Goal: Information Seeking & Learning: Understand process/instructions

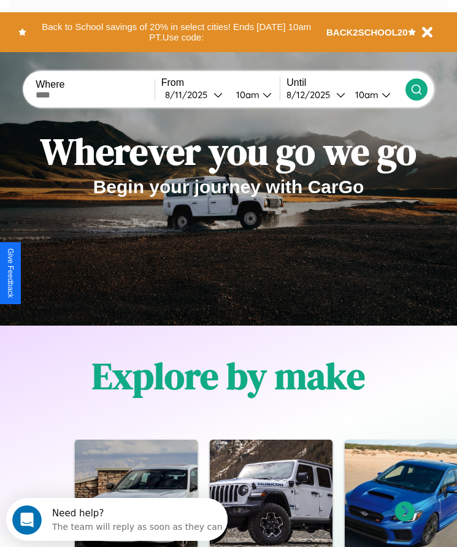
scroll to position [205, 0]
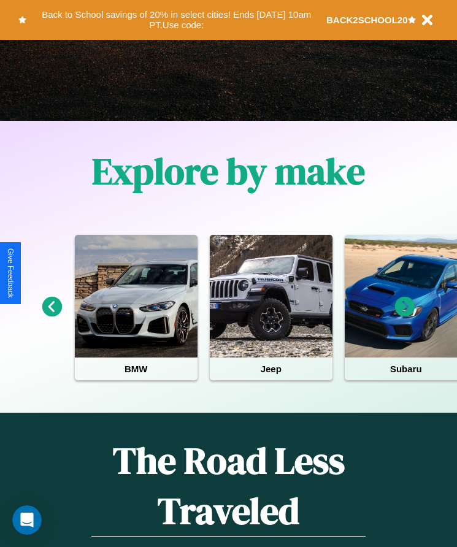
click at [405, 315] on icon at bounding box center [405, 307] width 20 height 20
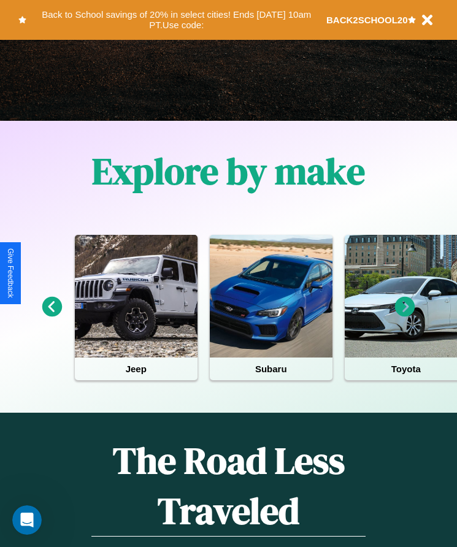
click at [405, 315] on icon at bounding box center [405, 307] width 20 height 20
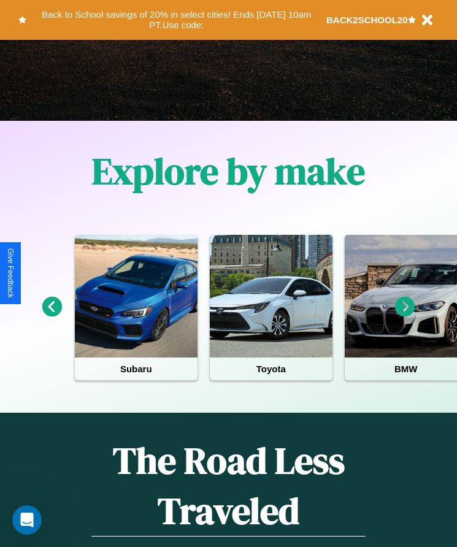
click at [52, 315] on icon at bounding box center [52, 307] width 20 height 20
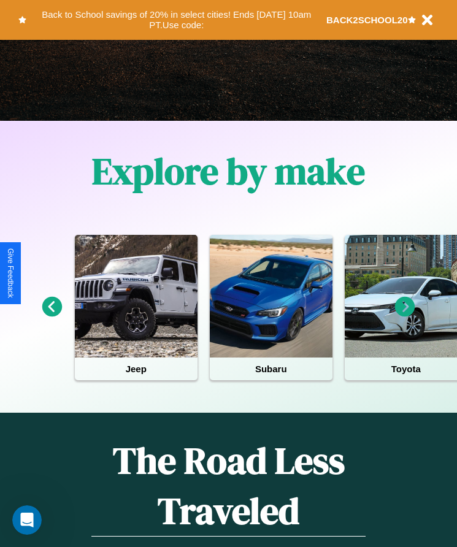
click at [405, 315] on icon at bounding box center [405, 307] width 20 height 20
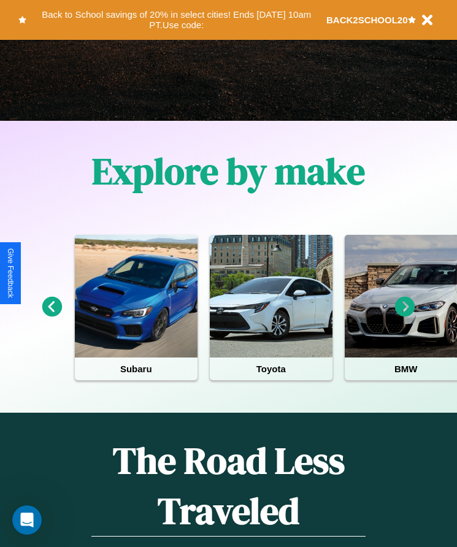
click at [52, 315] on icon at bounding box center [52, 307] width 20 height 20
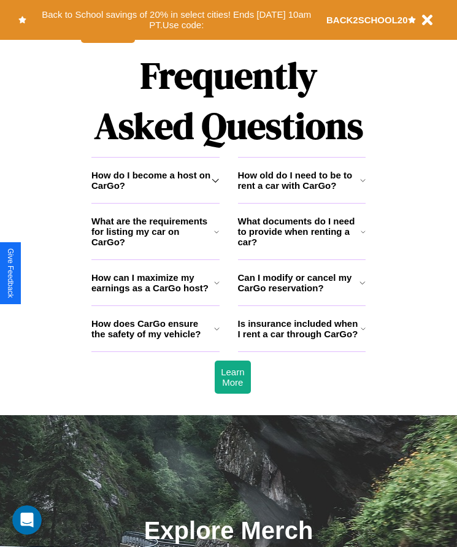
scroll to position [1600, 0]
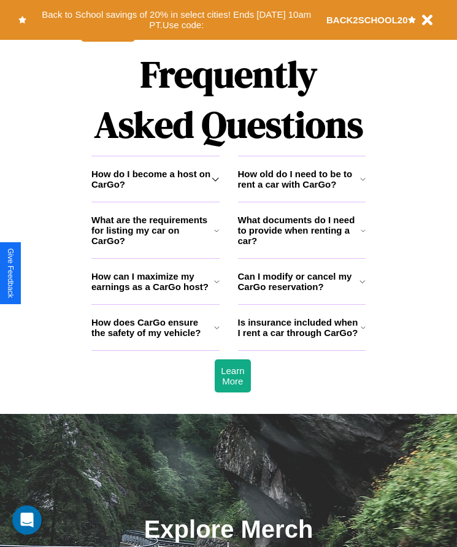
click at [217, 236] on icon at bounding box center [216, 231] width 5 height 10
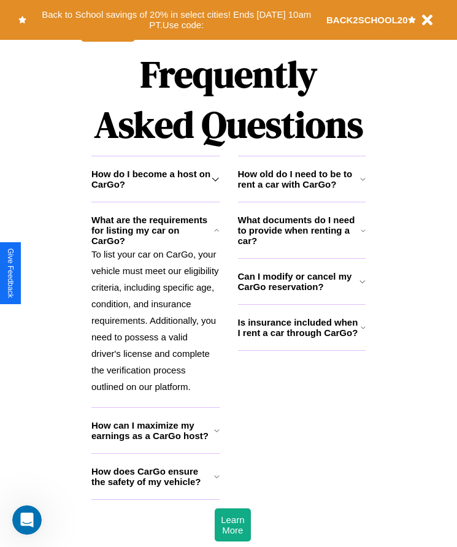
click at [301, 292] on h3 "Can I modify or cancel my CarGo reservation?" at bounding box center [299, 281] width 122 height 21
click at [215, 184] on icon at bounding box center [215, 179] width 7 height 10
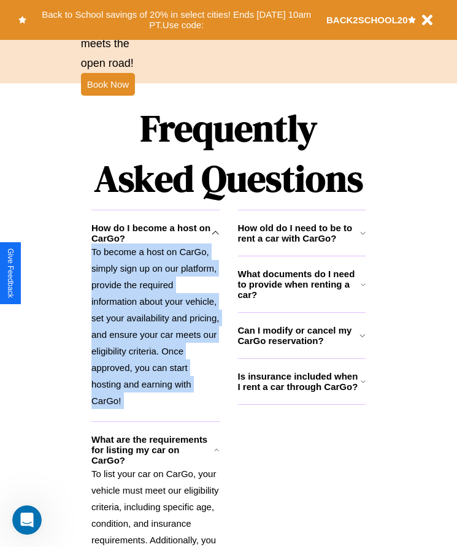
scroll to position [1540, 0]
